Goal: Task Accomplishment & Management: Manage account settings

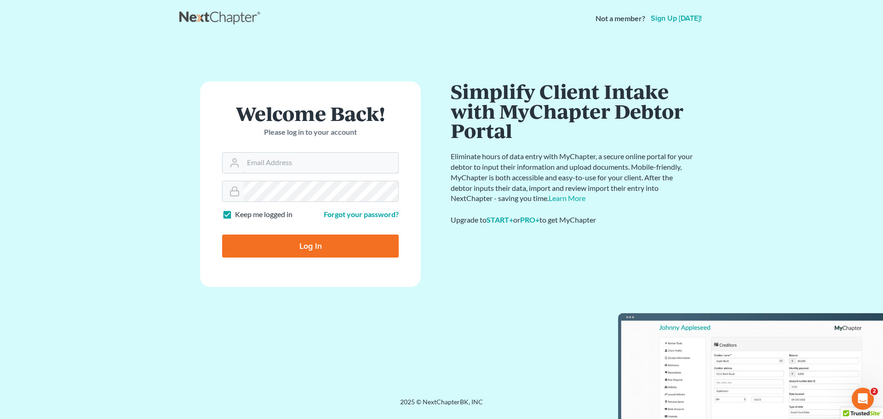
type input "[EMAIL_ADDRESS][DOMAIN_NAME]"
click at [275, 242] on input "Log In" at bounding box center [310, 246] width 177 height 23
type input "Thinking..."
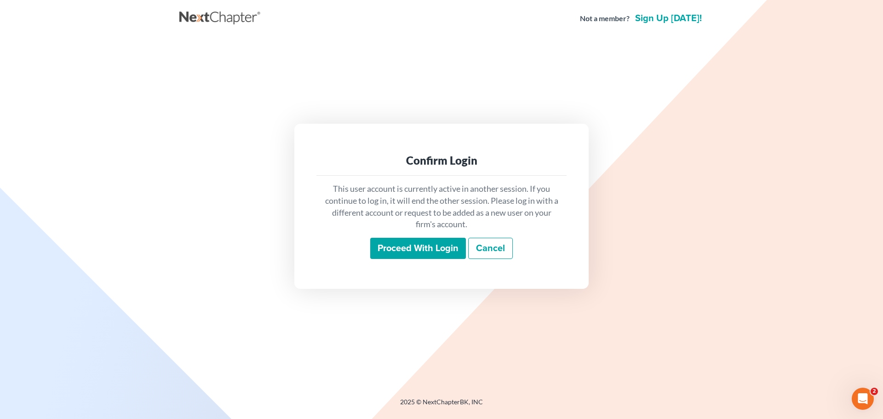
click at [429, 248] on input "Proceed with login" at bounding box center [418, 248] width 96 height 21
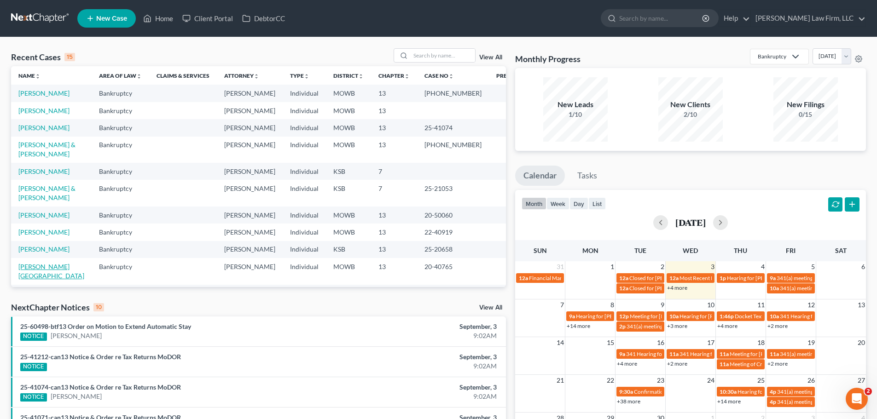
click at [48, 279] on link "[PERSON_NAME][GEOGRAPHIC_DATA]" at bounding box center [51, 271] width 66 height 17
select select "6"
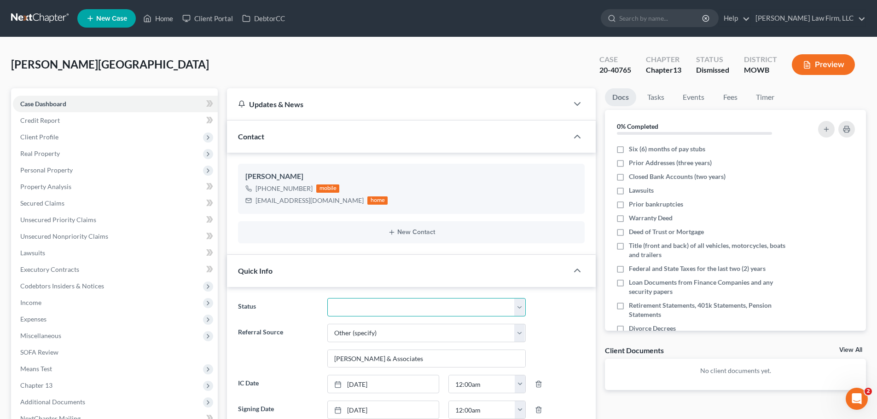
click at [519, 306] on select "Closed Discharged Dismissed Filed In Progress Lead Lost Lead Ready to File To R…" at bounding box center [426, 307] width 198 height 18
select select "0"
click at [327, 298] on select "Closed Discharged Dismissed Filed In Progress Lead Lost Lead Ready to File To R…" at bounding box center [426, 307] width 198 height 18
click at [155, 19] on link "Home" at bounding box center [157, 18] width 39 height 17
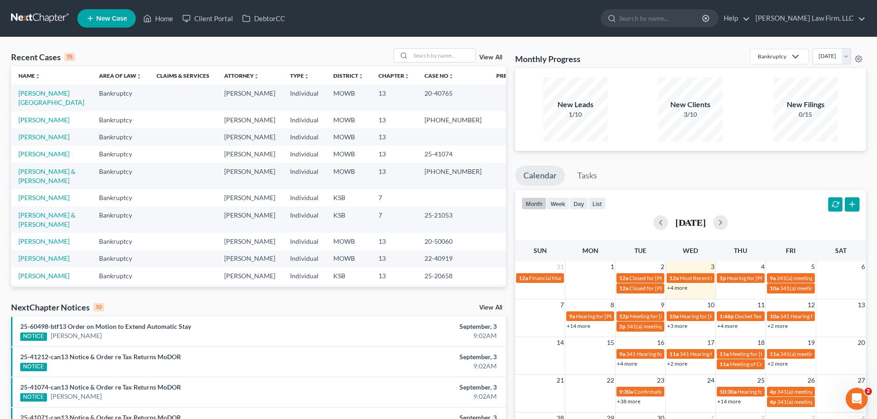
click at [488, 57] on link "View All" at bounding box center [490, 57] width 23 height 6
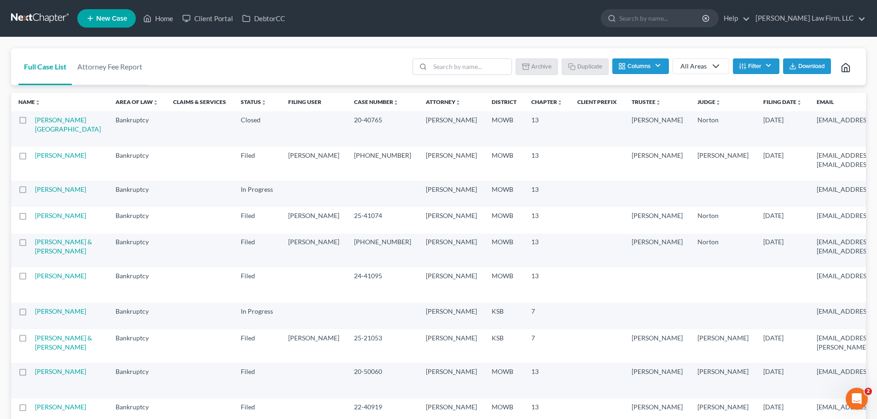
click at [31, 122] on label at bounding box center [31, 122] width 0 height 0
click at [35, 121] on input "checkbox" at bounding box center [38, 118] width 6 height 6
click at [541, 66] on button "Archive" at bounding box center [537, 66] width 41 height 16
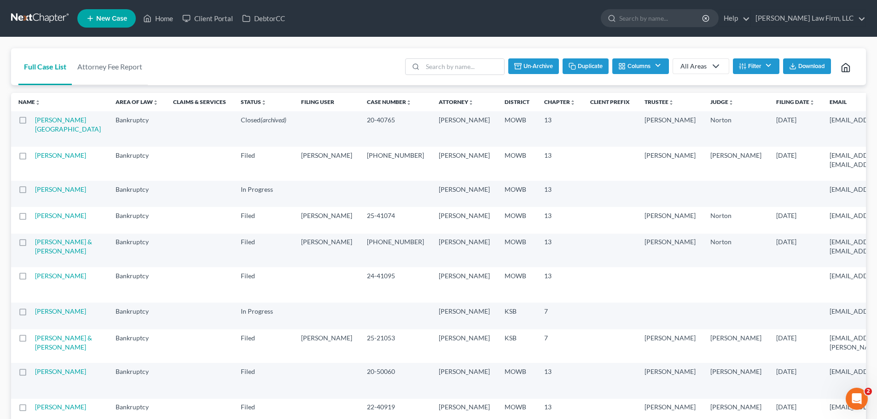
checkbox input "false"
